Goal: Information Seeking & Learning: Find specific fact

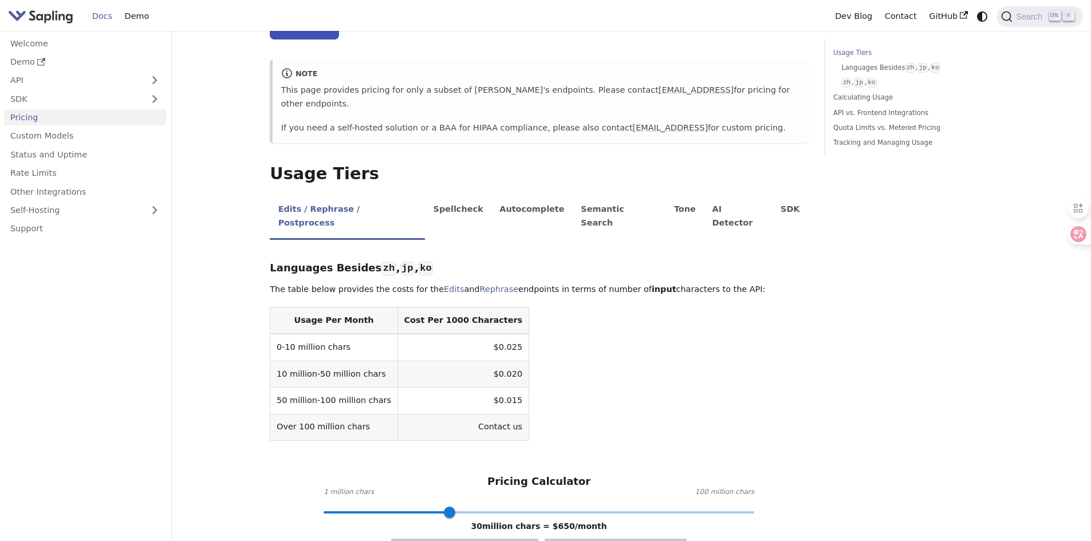
scroll to position [115, 0]
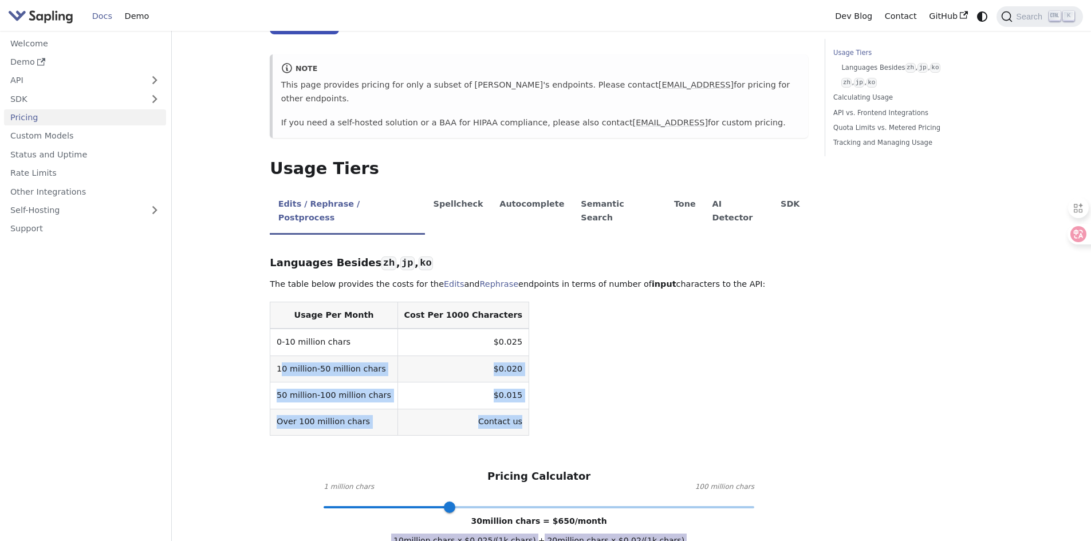
drag, startPoint x: 282, startPoint y: 339, endPoint x: 695, endPoint y: 370, distance: 414.7
click at [508, 388] on table "Usage Per Month Cost Per 1000 Characters 0-10 million chars $0.025 10 million-5…" at bounding box center [539, 369] width 538 height 134
click at [698, 369] on table "Usage Per Month Cost Per 1000 Characters 0-10 million chars $0.025 10 million-5…" at bounding box center [539, 369] width 538 height 134
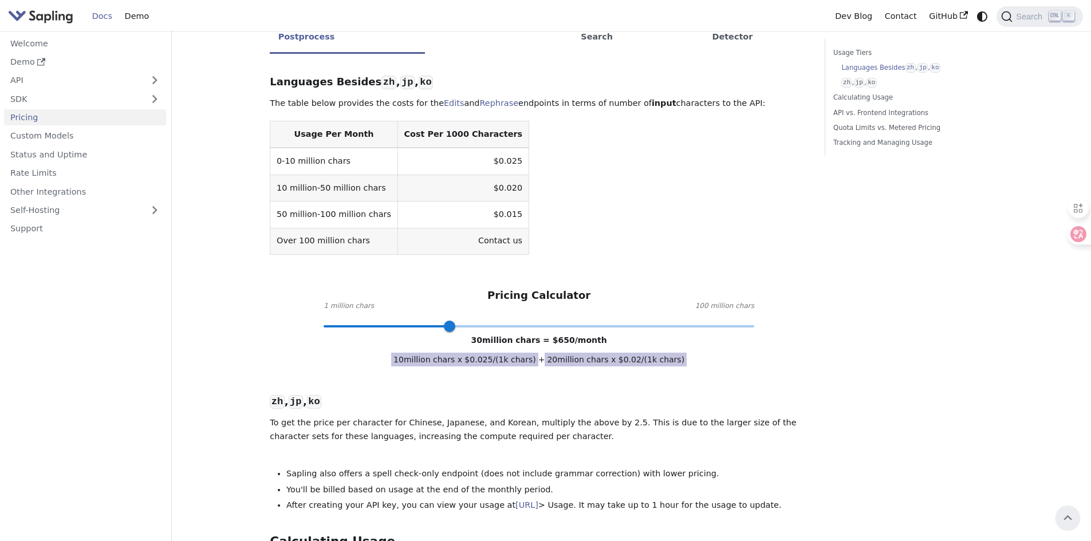
scroll to position [291, 0]
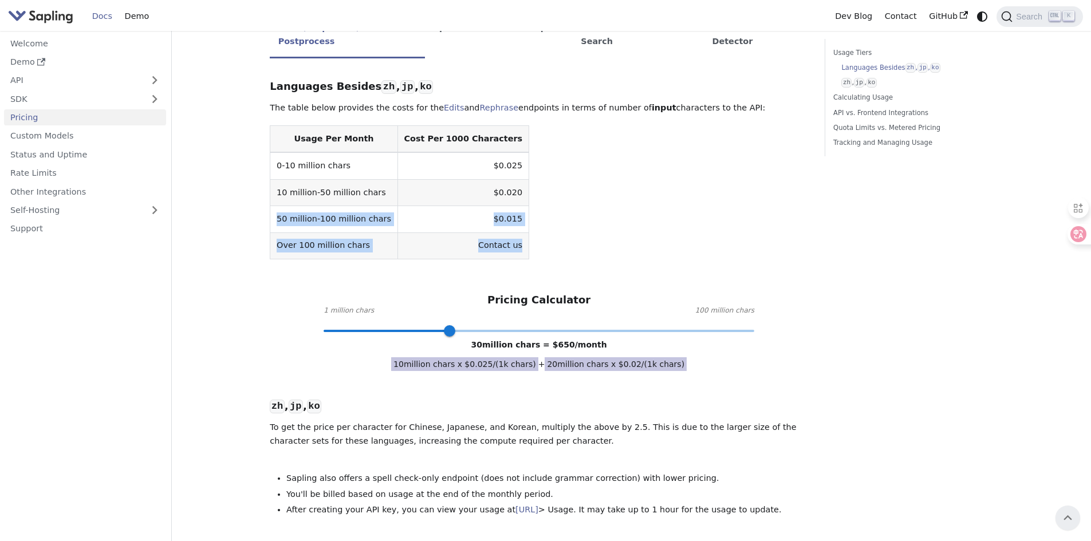
drag, startPoint x: 276, startPoint y: 192, endPoint x: 927, endPoint y: 226, distance: 651.5
click at [500, 229] on table "Usage Per Month Cost Per 1000 Characters 0-10 million chars $0.025 10 million-5…" at bounding box center [539, 192] width 538 height 134
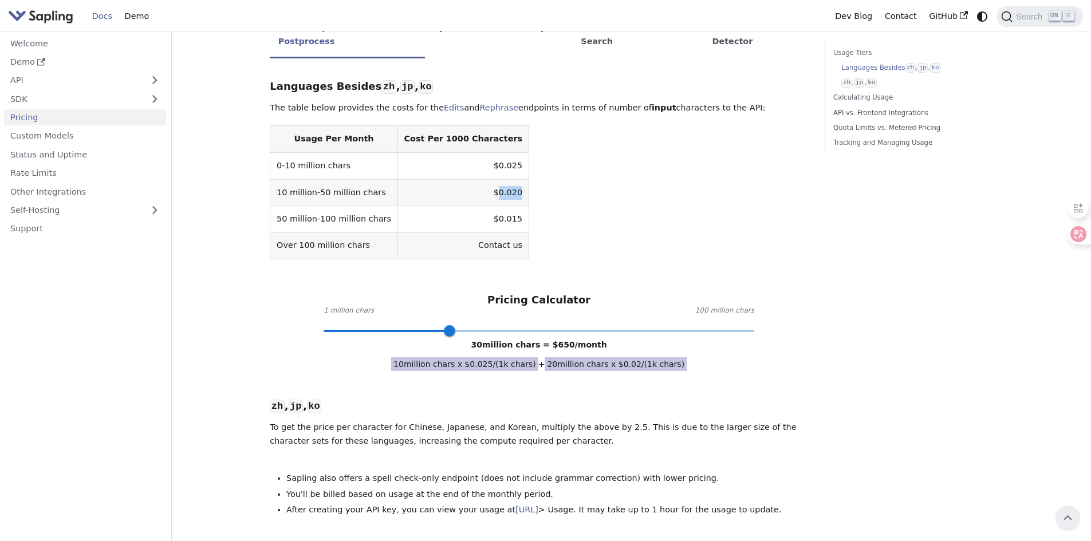
drag, startPoint x: 474, startPoint y: 167, endPoint x: 497, endPoint y: 168, distance: 23.5
click at [492, 179] on td "$0.020" at bounding box center [463, 192] width 131 height 26
copy td "0.020"
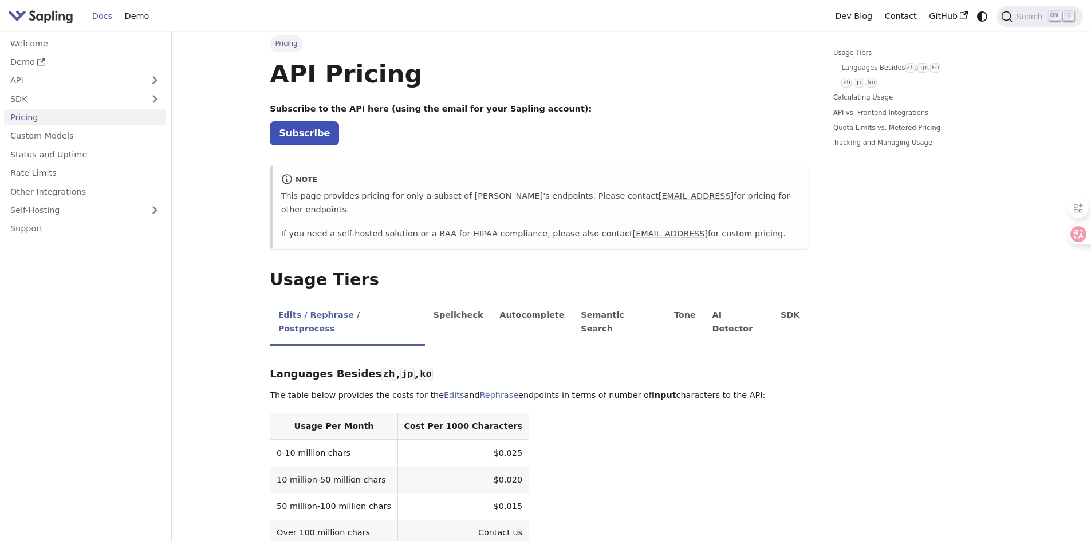
scroll to position [0, 0]
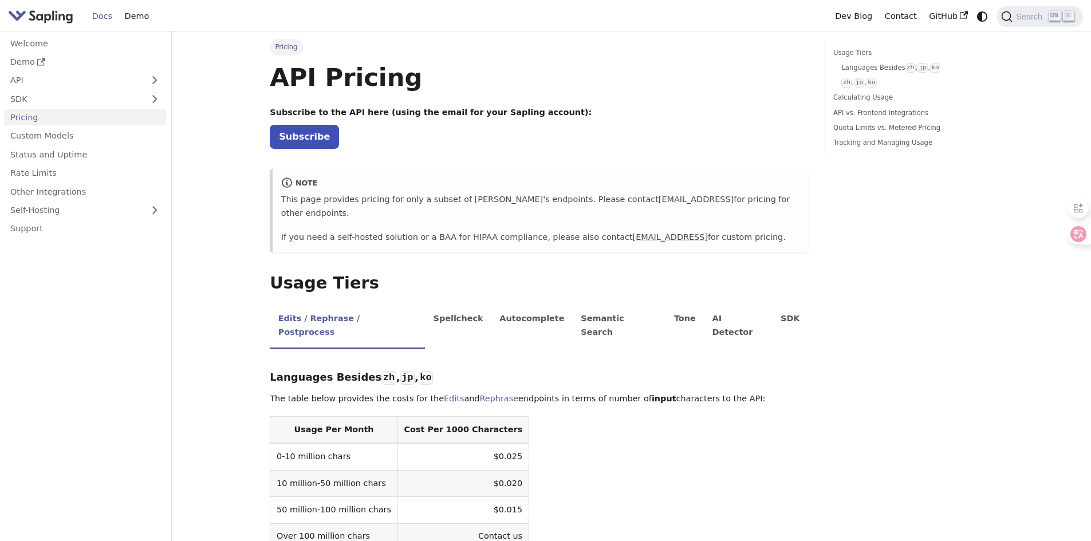
click at [550, 137] on p "Subscribe" at bounding box center [539, 136] width 538 height 15
